Goal: Task Accomplishment & Management: Manage account settings

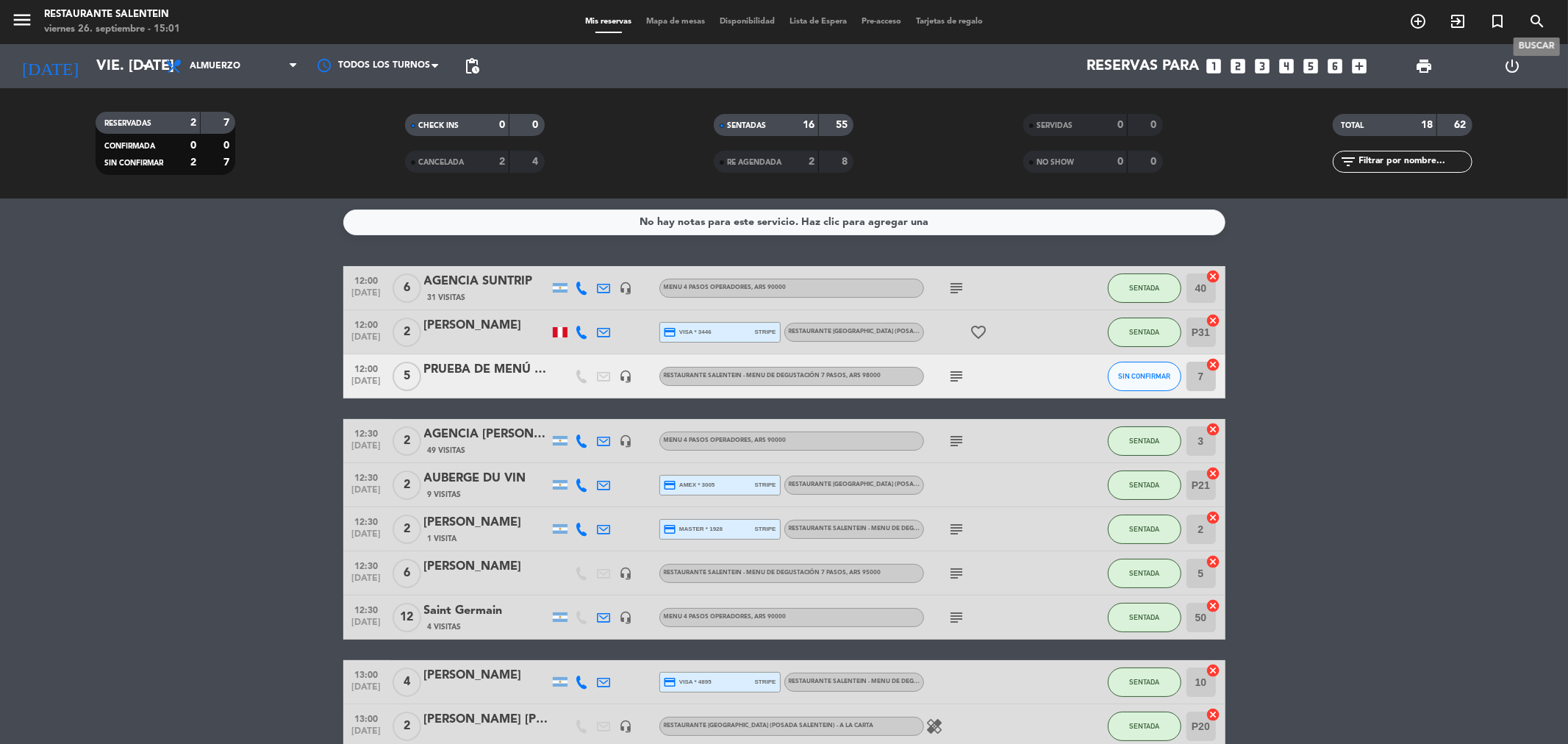
click at [1533, 25] on icon "search" at bounding box center [1537, 21] width 18 height 18
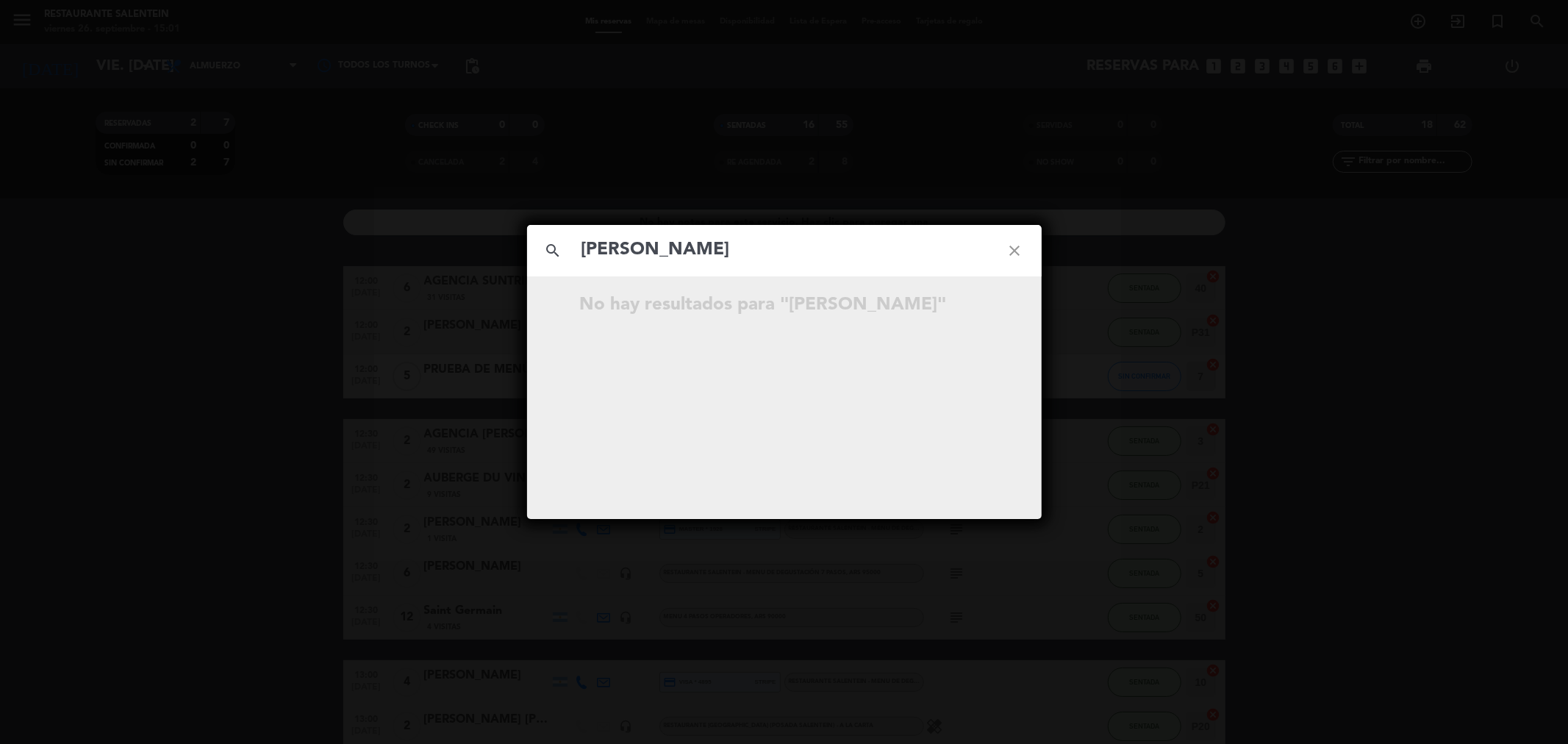
type input "[PERSON_NAME]"
drag, startPoint x: 1013, startPoint y: 250, endPoint x: 1004, endPoint y: 245, distance: 10.3
click at [1014, 250] on icon "close" at bounding box center [1015, 250] width 53 height 53
click at [1009, 252] on icon "close" at bounding box center [1015, 250] width 53 height 53
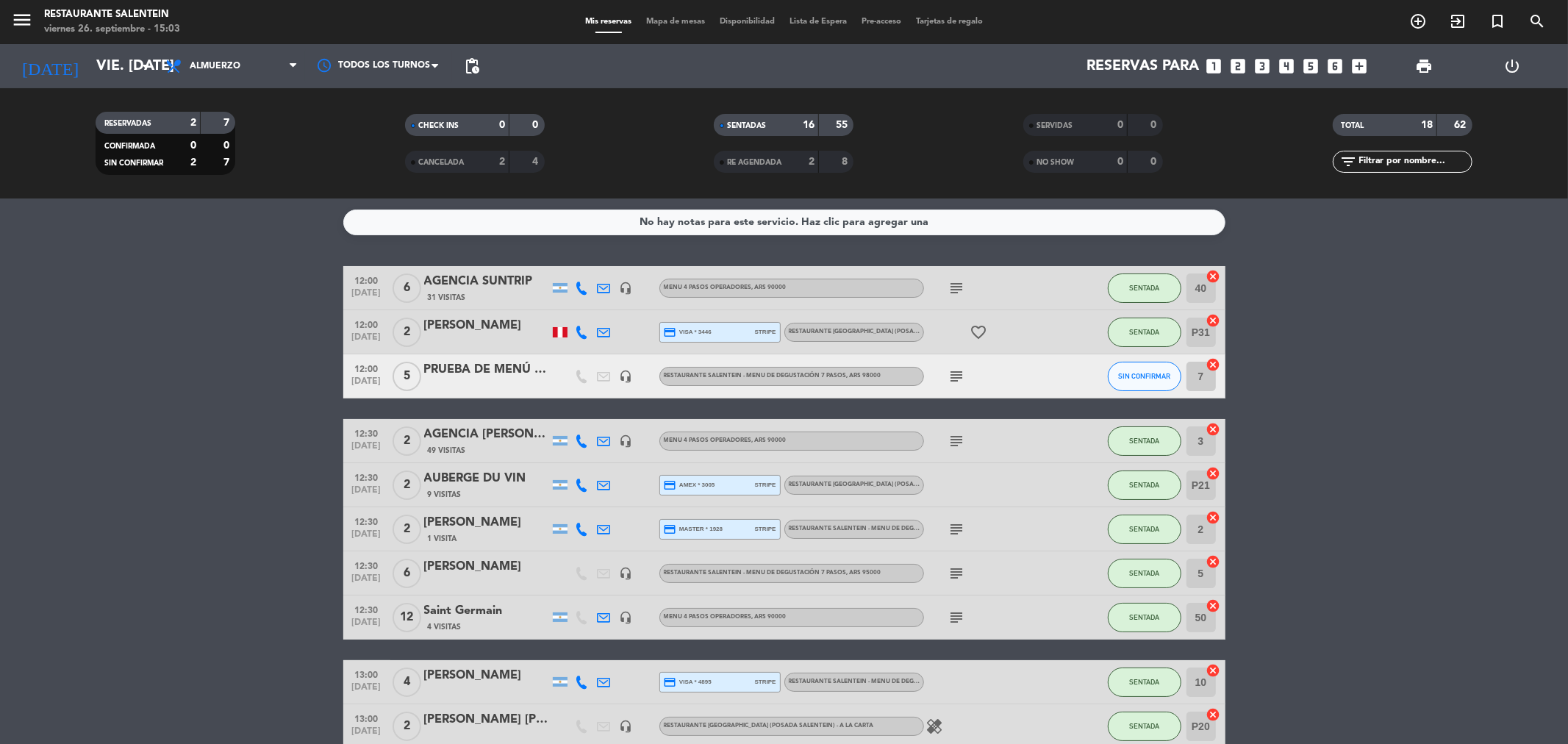
click at [901, 15] on div "Mis reservas Mapa de mesas Disponibilidad Lista de Espera Pre-acceso Tarjetas d…" at bounding box center [784, 21] width 413 height 13
click at [886, 23] on span "Pre-acceso" at bounding box center [881, 21] width 54 height 8
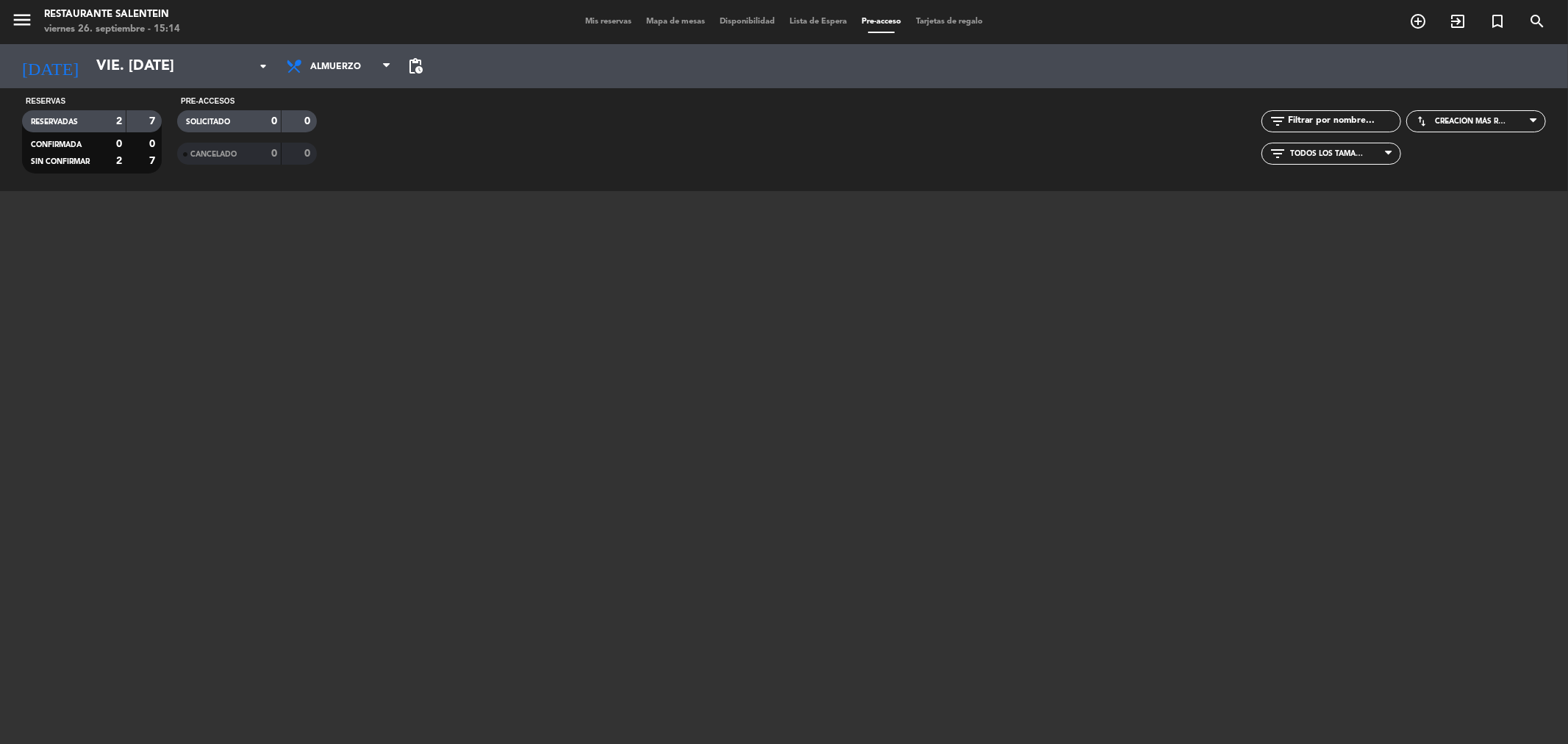
click at [594, 26] on div "Mis reservas Mapa de mesas Disponibilidad Lista de Espera Pre-acceso Tarjetas d…" at bounding box center [784, 21] width 413 height 13
click at [594, 25] on span "Mis reservas" at bounding box center [608, 21] width 61 height 8
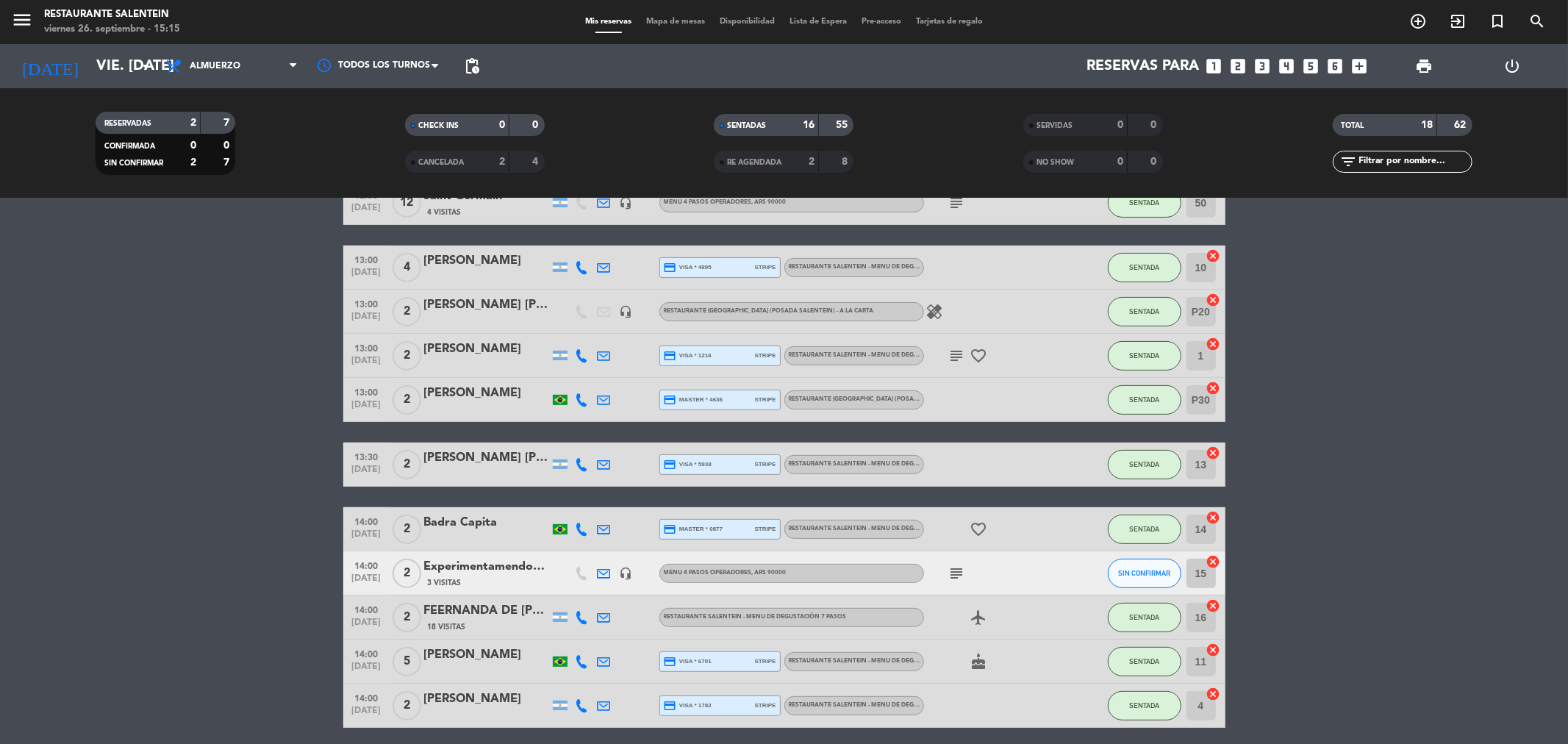
scroll to position [390, 0]
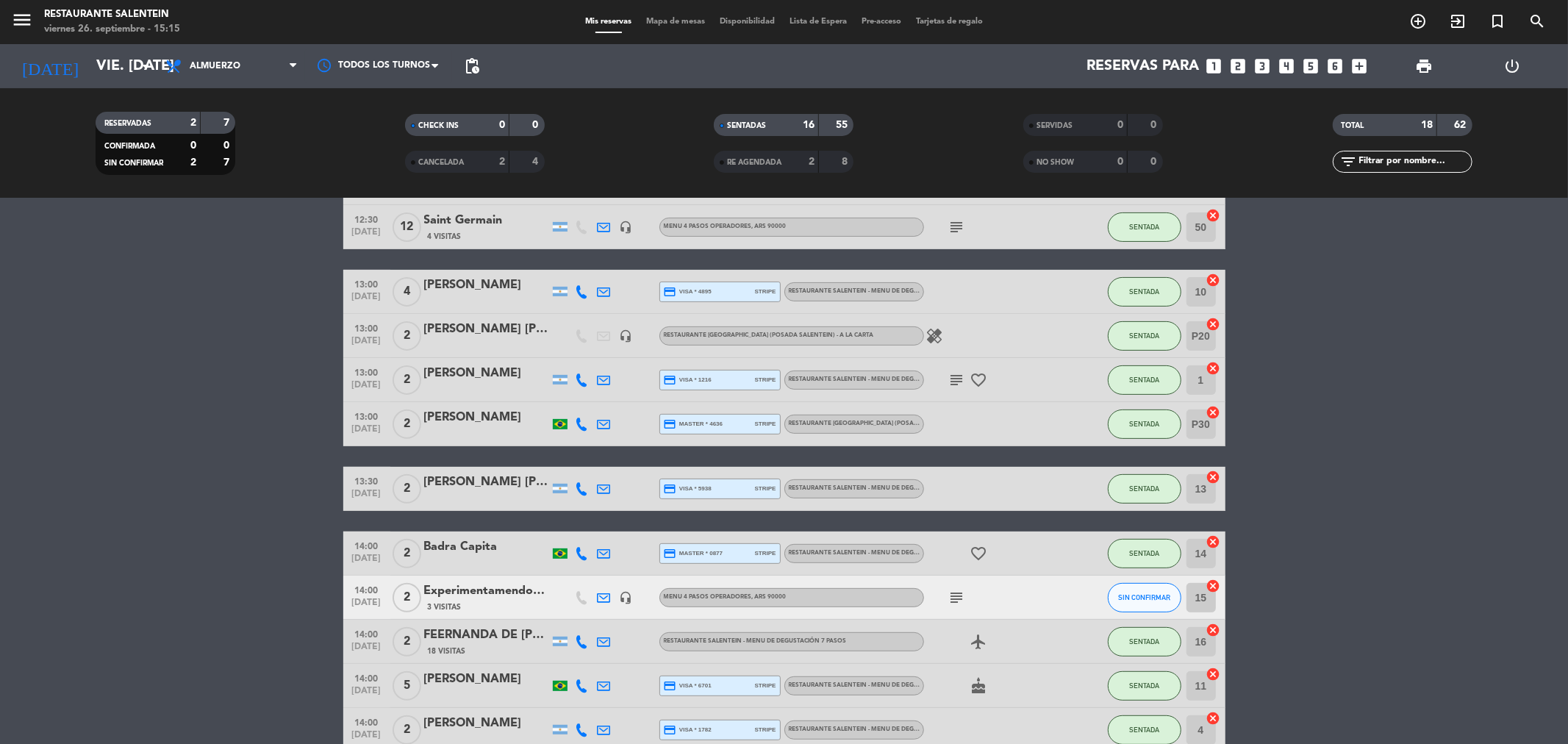
click at [954, 599] on icon "subject" at bounding box center [957, 597] width 18 height 18
click at [466, 591] on div "Experimentamendozatour" at bounding box center [486, 591] width 125 height 19
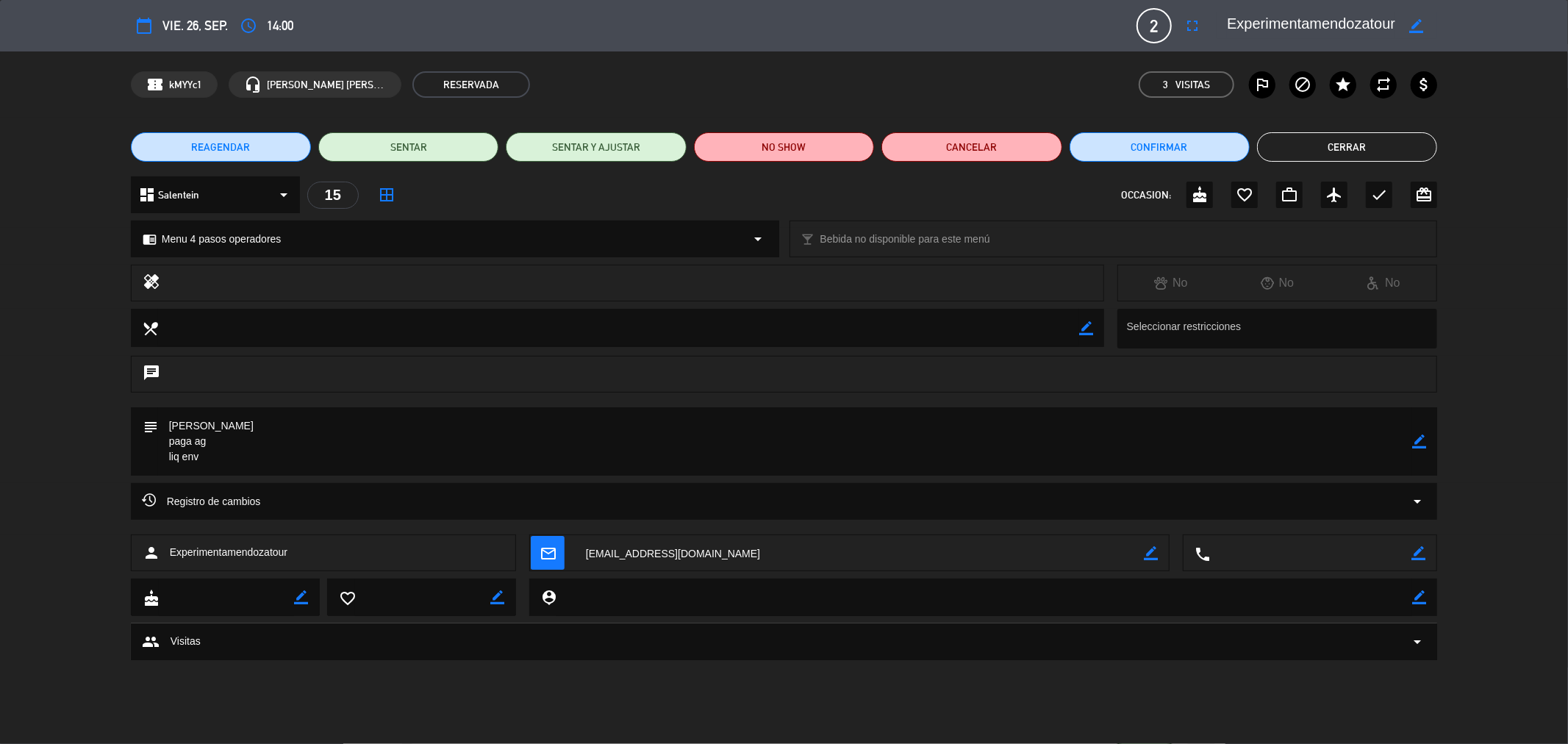
click at [1338, 151] on button "Cerrar" at bounding box center [1346, 146] width 180 height 29
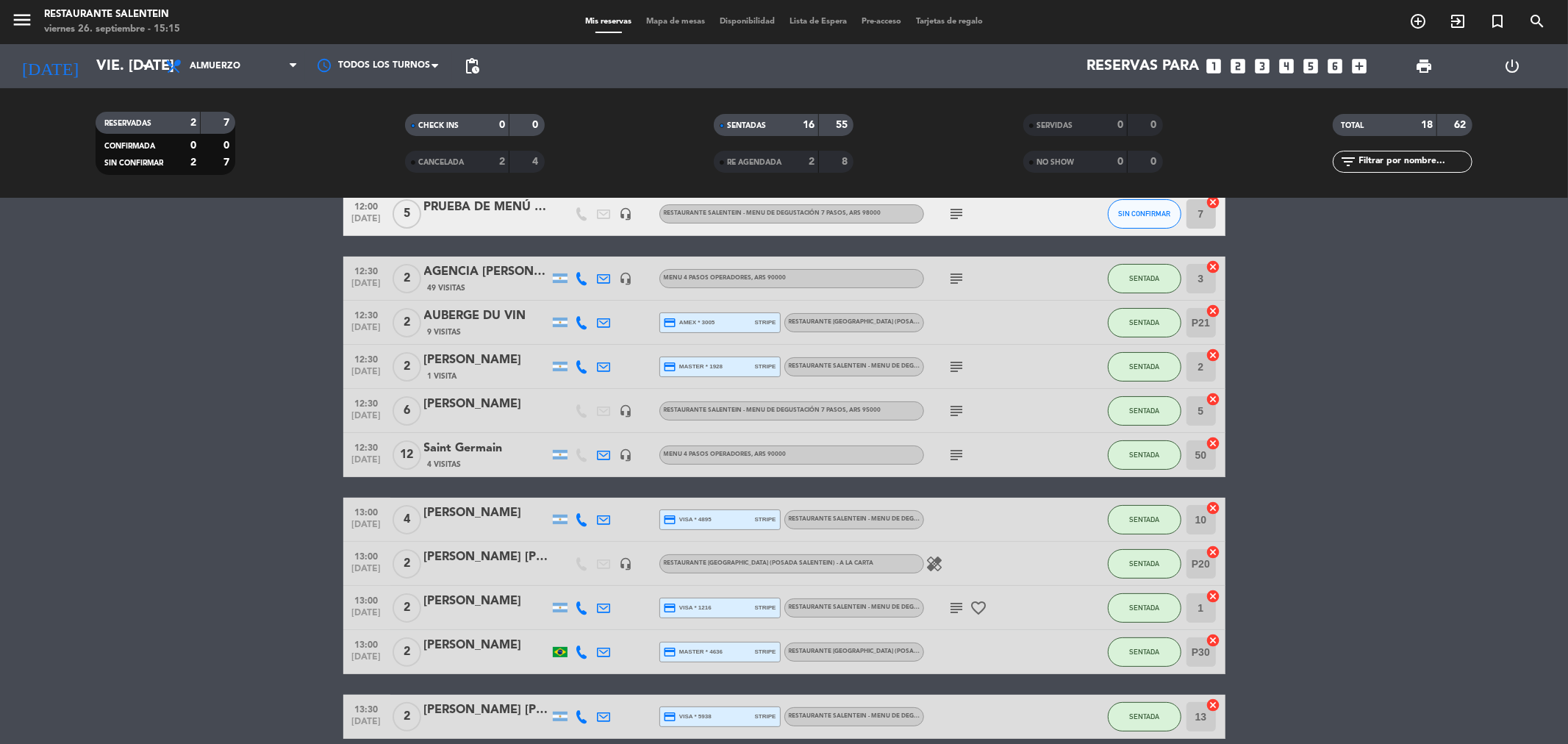
scroll to position [163, 0]
click at [960, 360] on icon "subject" at bounding box center [957, 366] width 18 height 18
click at [479, 360] on div "[PERSON_NAME]" at bounding box center [486, 359] width 125 height 19
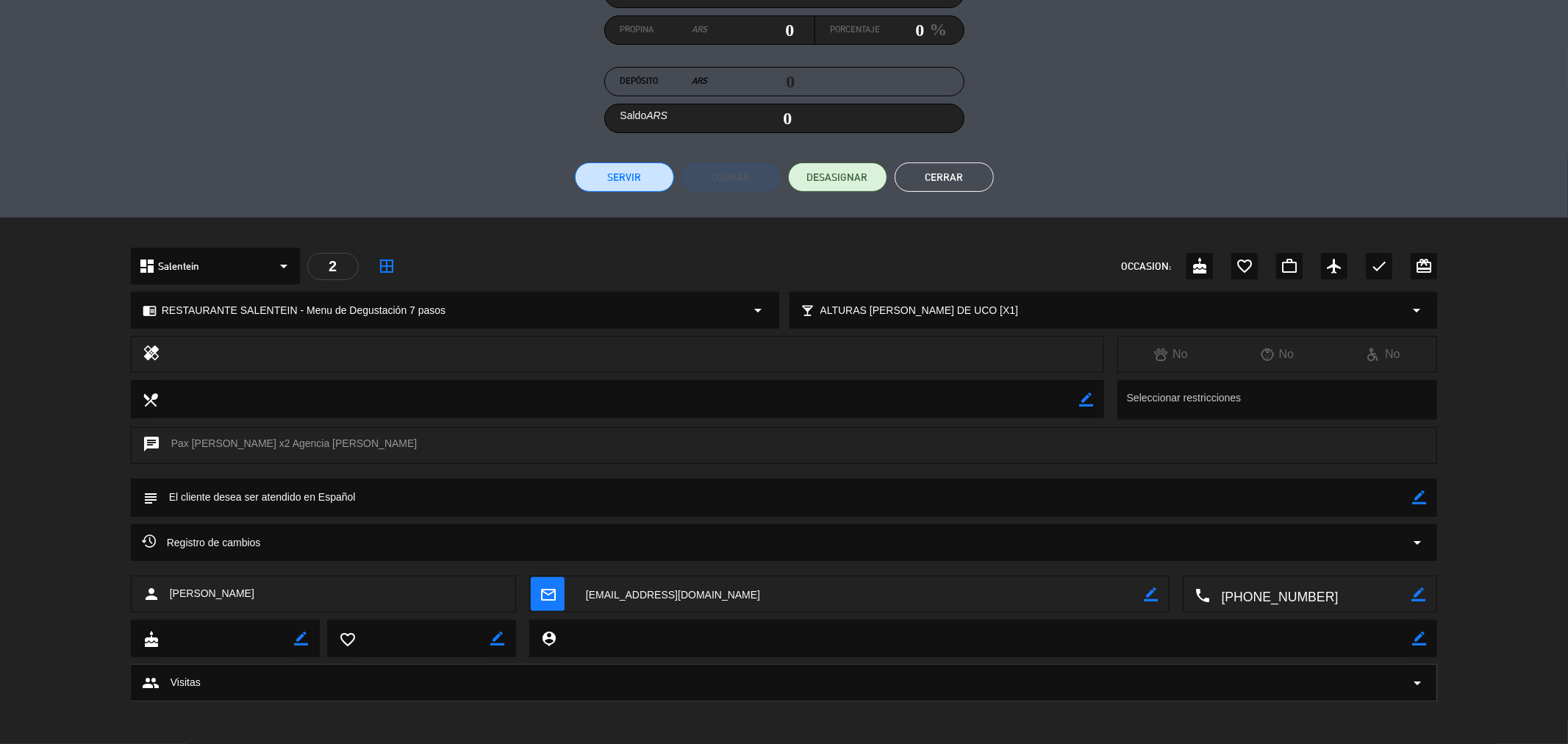
scroll to position [218, 0]
click at [914, 179] on button "Cerrar" at bounding box center [944, 176] width 99 height 29
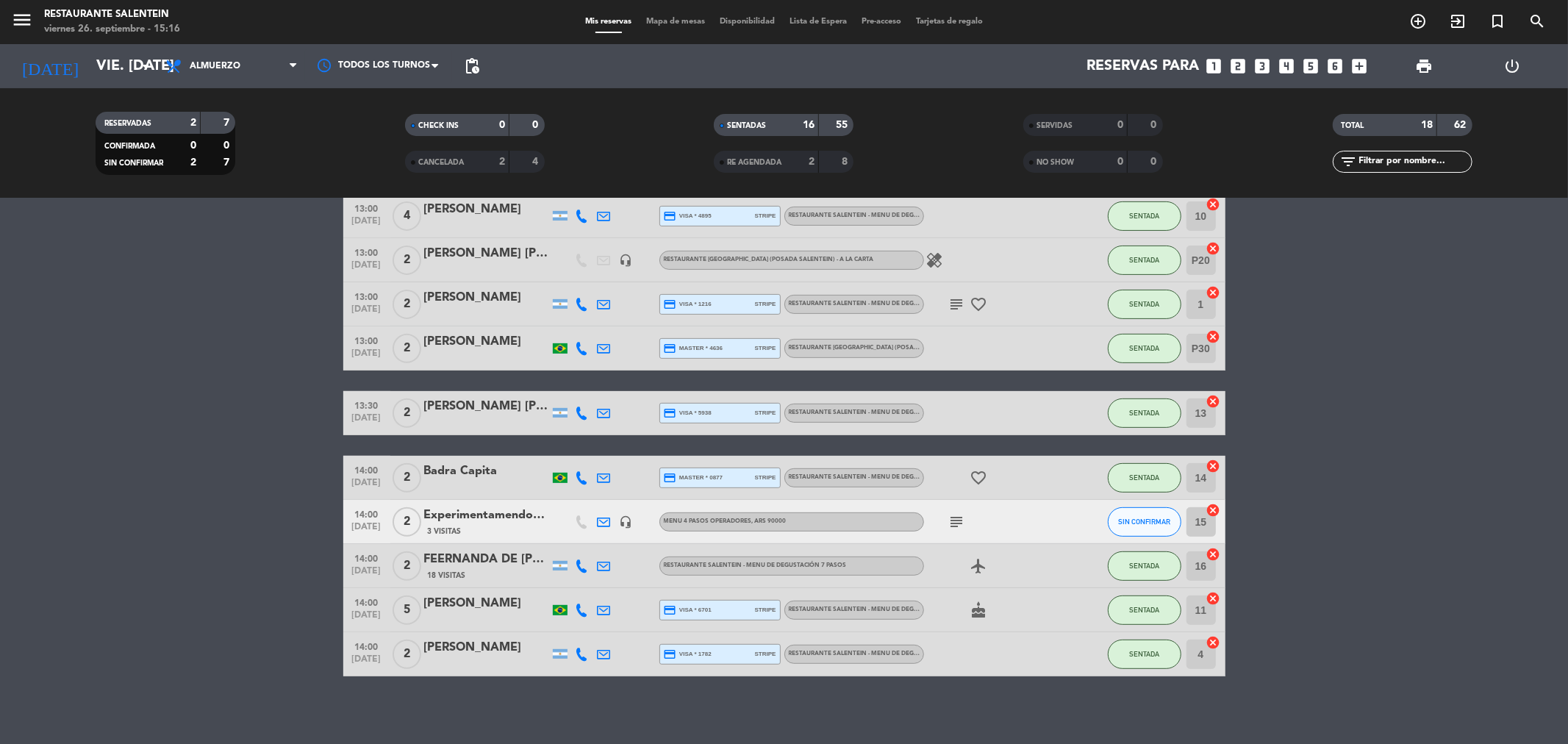
scroll to position [472, 0]
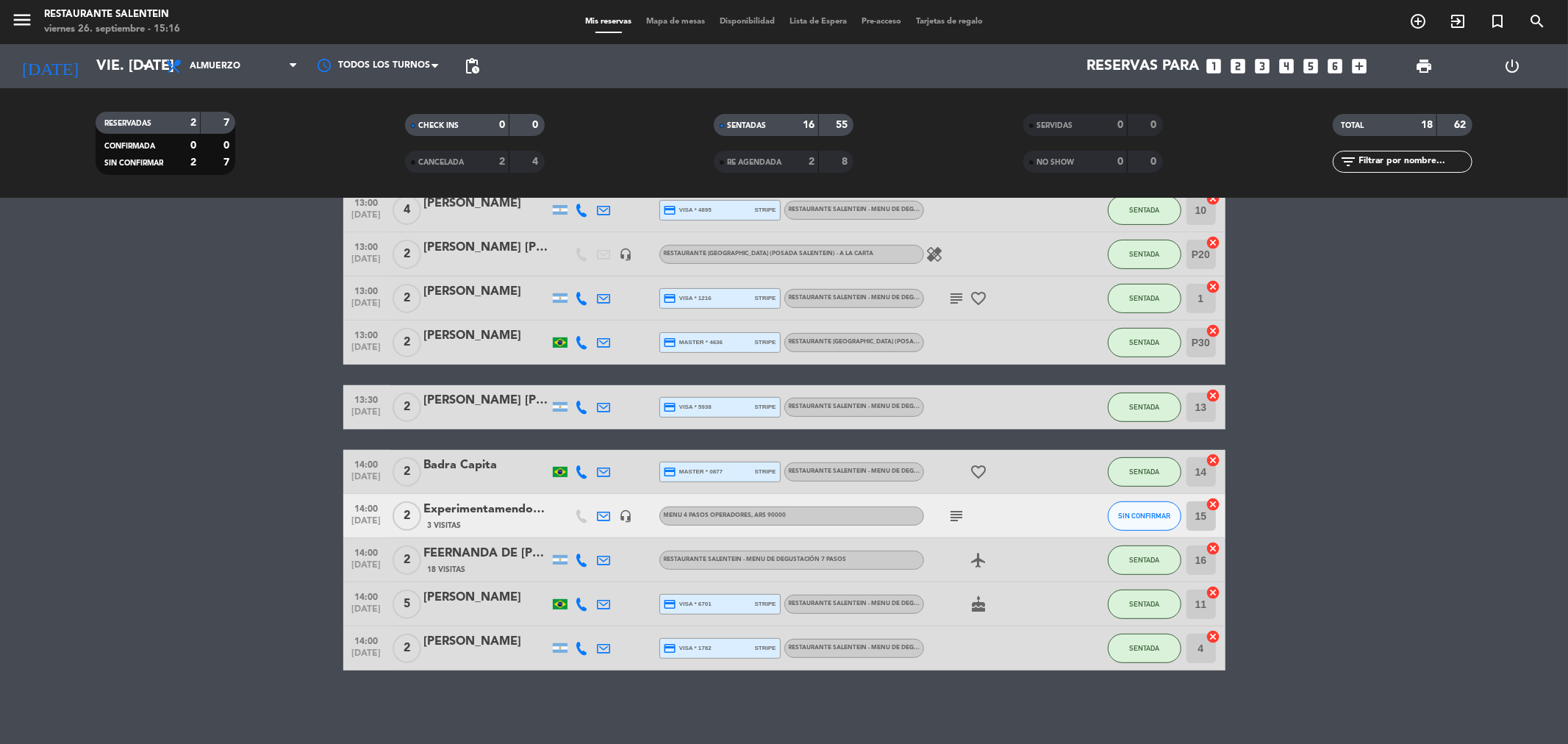
click at [474, 516] on div "Experimentamendozatour" at bounding box center [486, 509] width 125 height 19
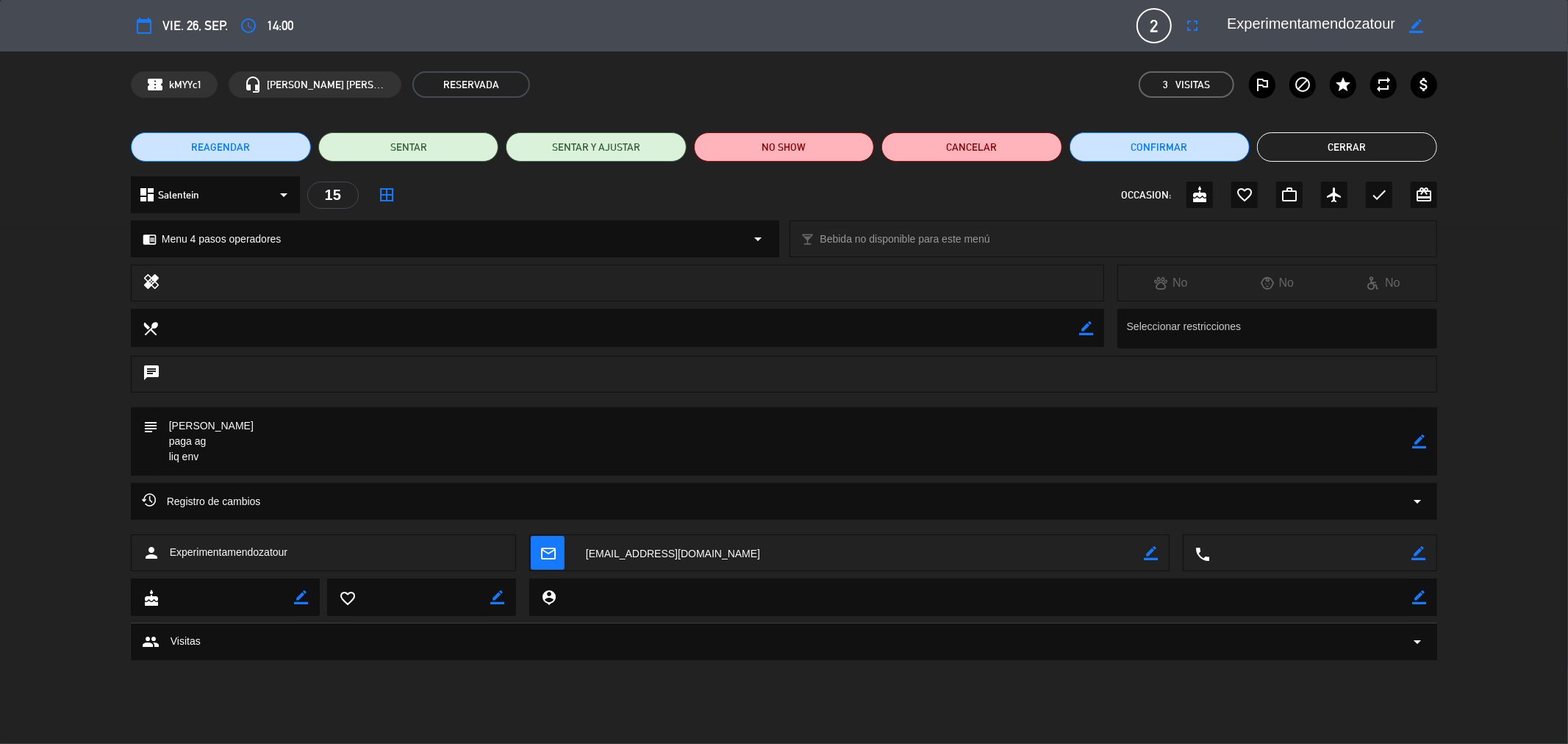
drag, startPoint x: 1234, startPoint y: 18, endPoint x: 1217, endPoint y: 12, distance: 18.0
click at [1329, 21] on div "border_color" at bounding box center [1326, 25] width 220 height 26
drag, startPoint x: 1243, startPoint y: 21, endPoint x: 1401, endPoint y: 25, distance: 158.1
click at [1405, 23] on div "border_color" at bounding box center [1326, 25] width 220 height 26
click at [1397, 18] on div "border_color" at bounding box center [1416, 25] width 42 height 26
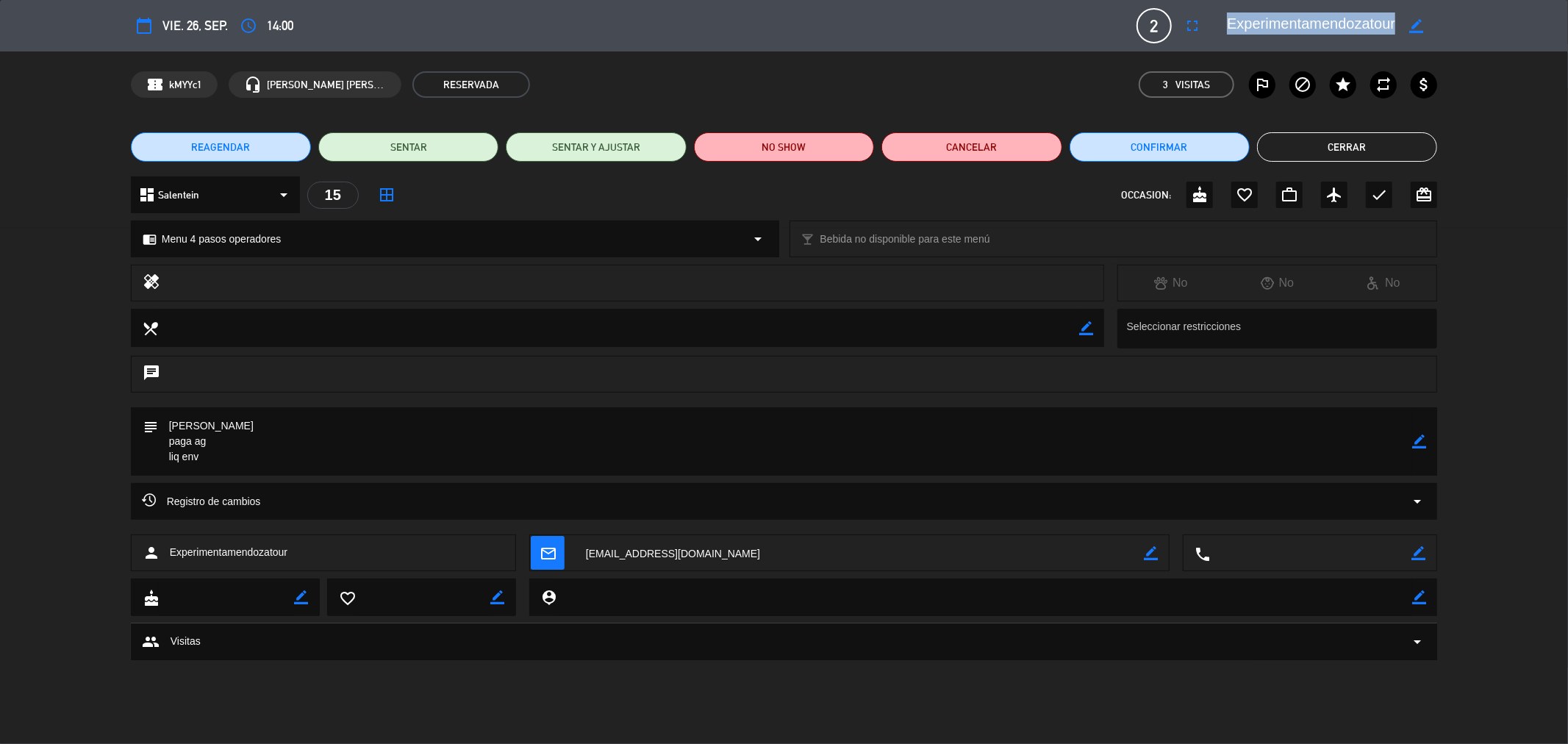
drag, startPoint x: 1409, startPoint y: 17, endPoint x: 1218, endPoint y: 15, distance: 191.0
click at [1218, 15] on div "border_color" at bounding box center [1326, 25] width 220 height 26
copy textarea
click at [1371, 156] on button "Cerrar" at bounding box center [1346, 146] width 180 height 29
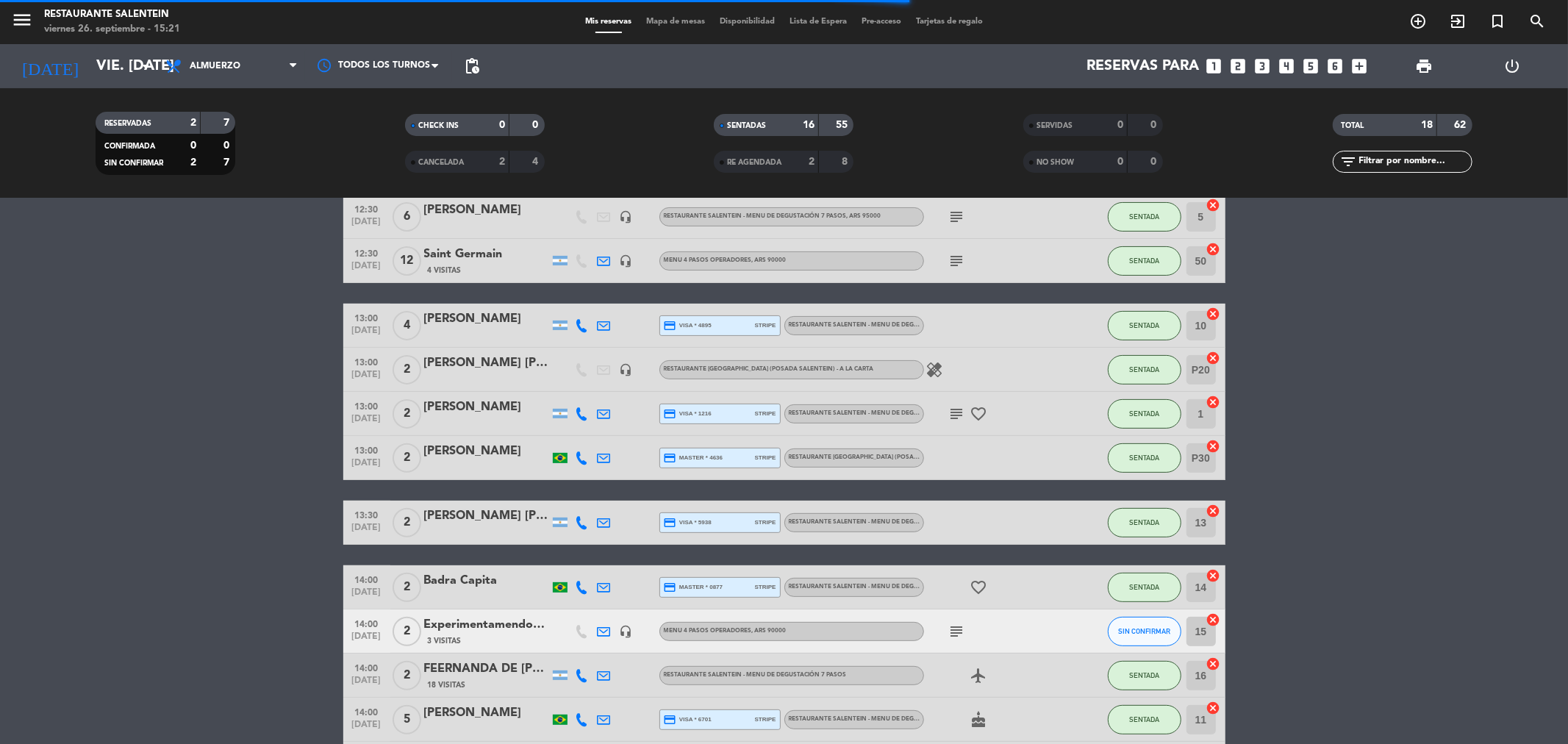
scroll to position [390, 0]
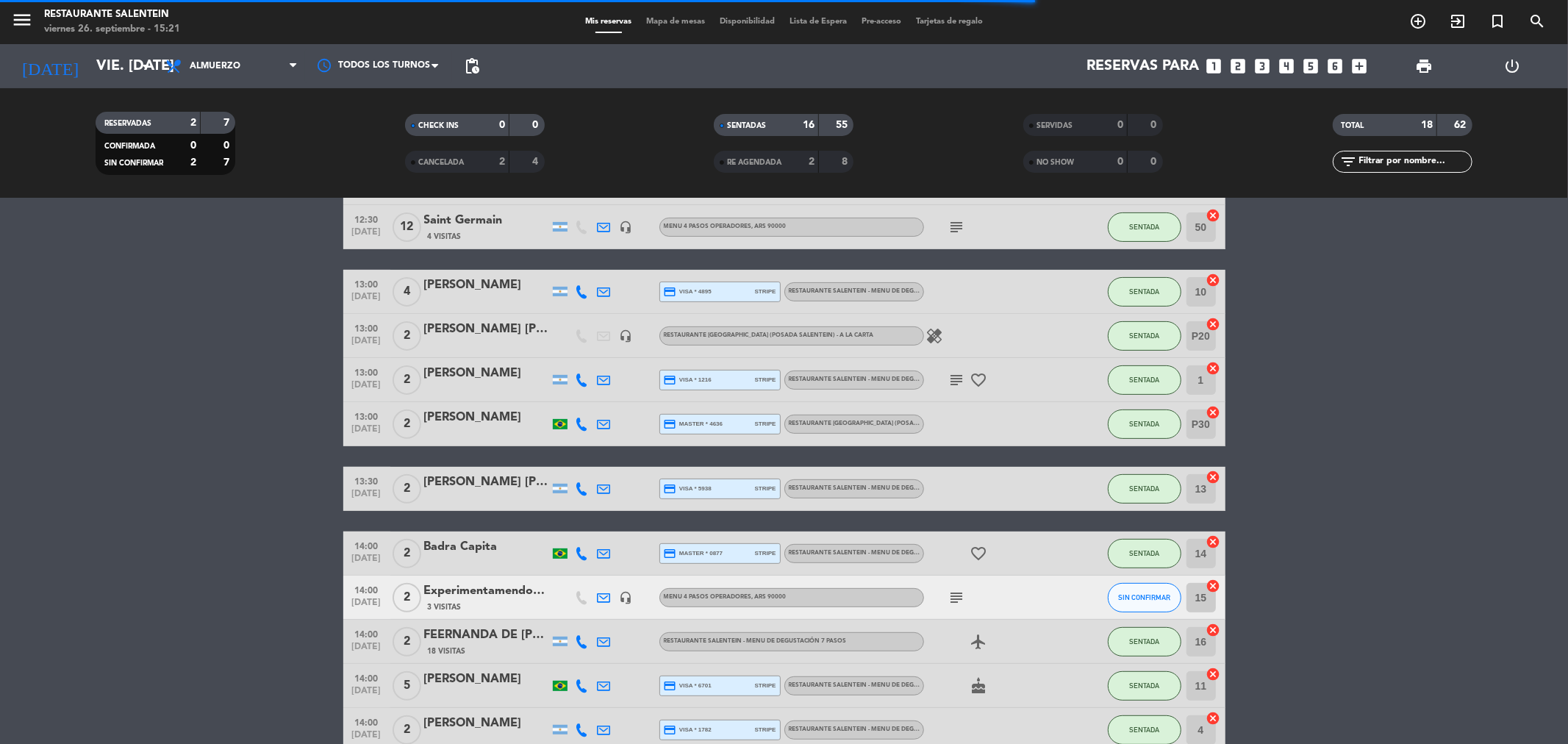
click at [474, 544] on div "Badra Capita" at bounding box center [486, 546] width 125 height 19
